Goal: Navigation & Orientation: Find specific page/section

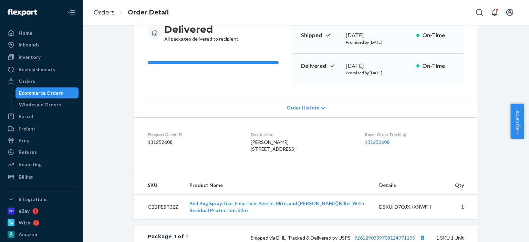
scroll to position [34, 0]
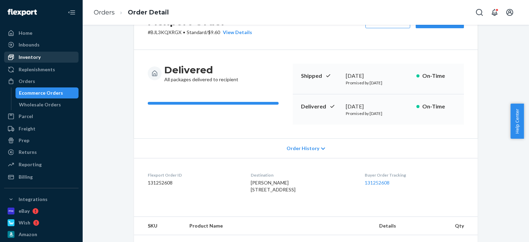
click at [45, 60] on div "Inventory" at bounding box center [41, 57] width 73 height 10
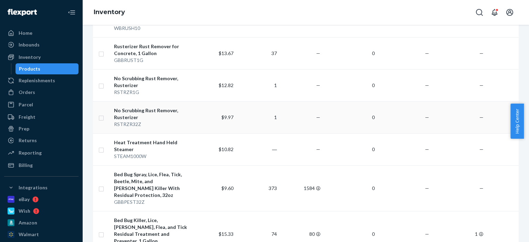
scroll to position [448, 0]
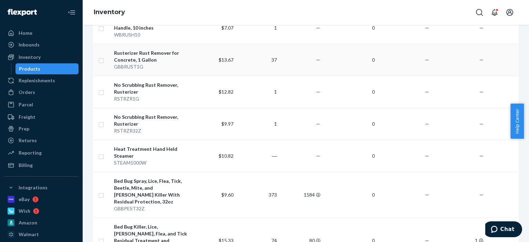
scroll to position [448, 0]
